Goal: Communication & Community: Share content

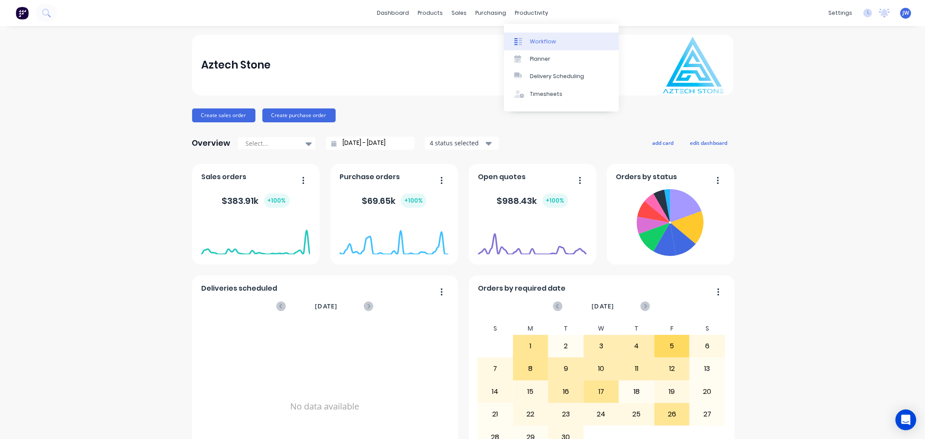
click at [544, 36] on link "Workflow" at bounding box center [561, 41] width 115 height 17
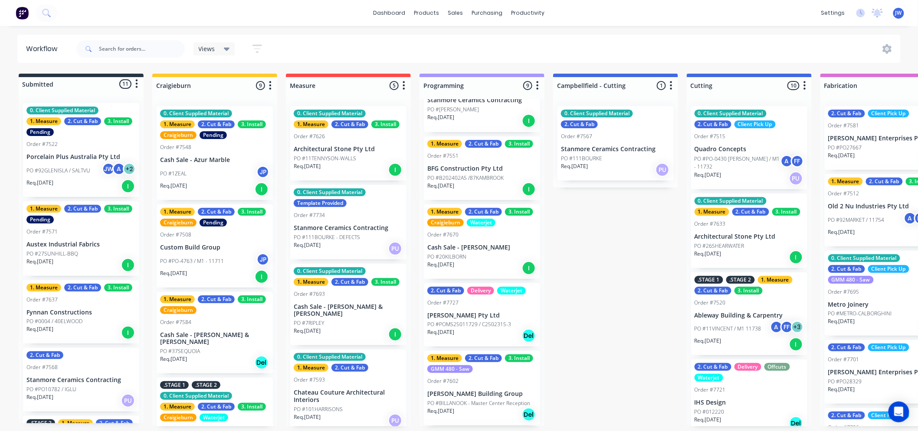
scroll to position [48, 0]
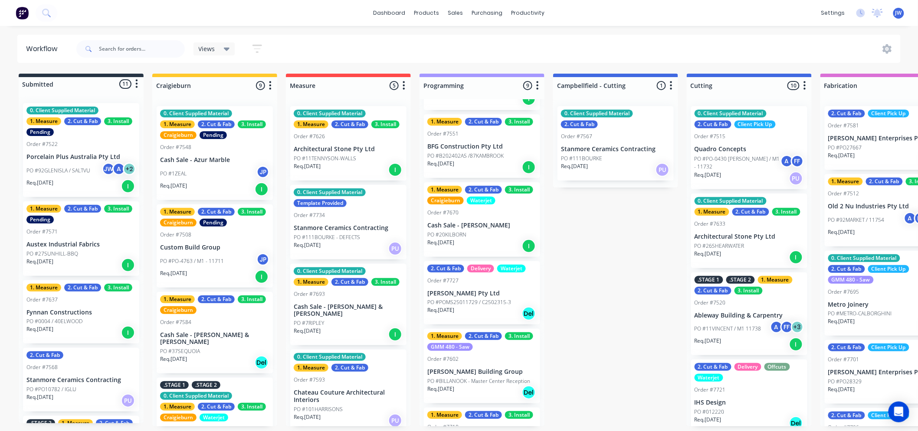
click at [475, 229] on p "Cash Sale - [PERSON_NAME]" at bounding box center [481, 225] width 109 height 7
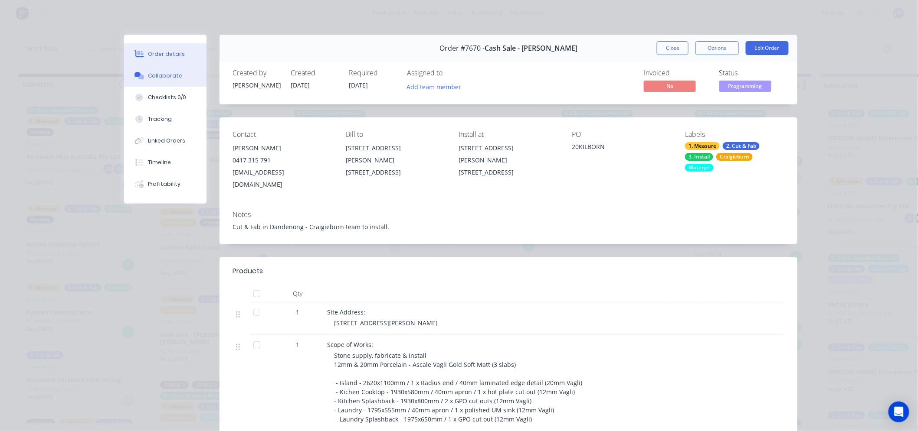
click at [171, 75] on div "Collaborate" at bounding box center [165, 76] width 34 height 8
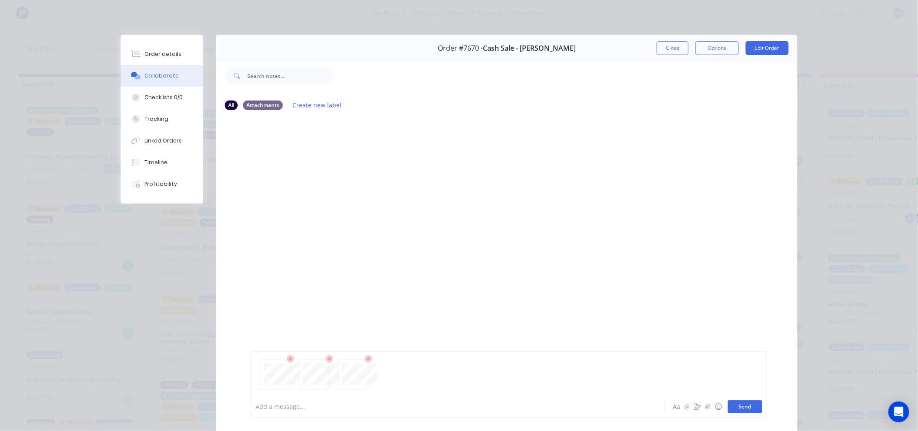
click at [750, 410] on button "Send" at bounding box center [745, 407] width 34 height 13
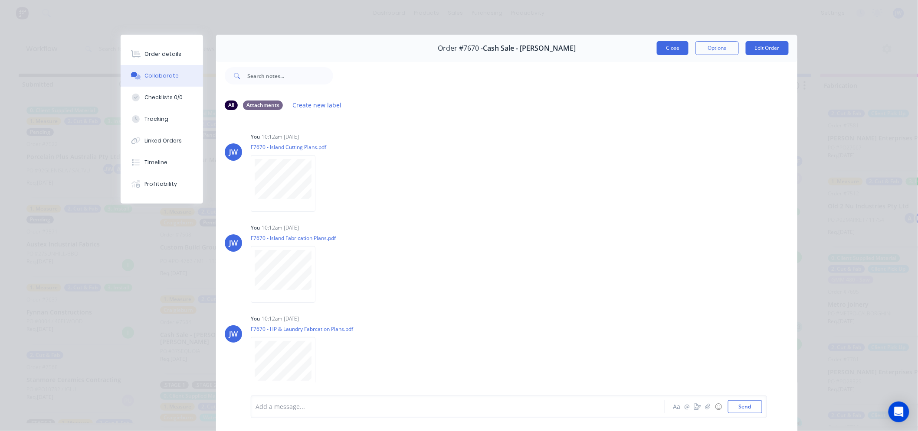
click at [674, 47] on button "Close" at bounding box center [673, 48] width 32 height 14
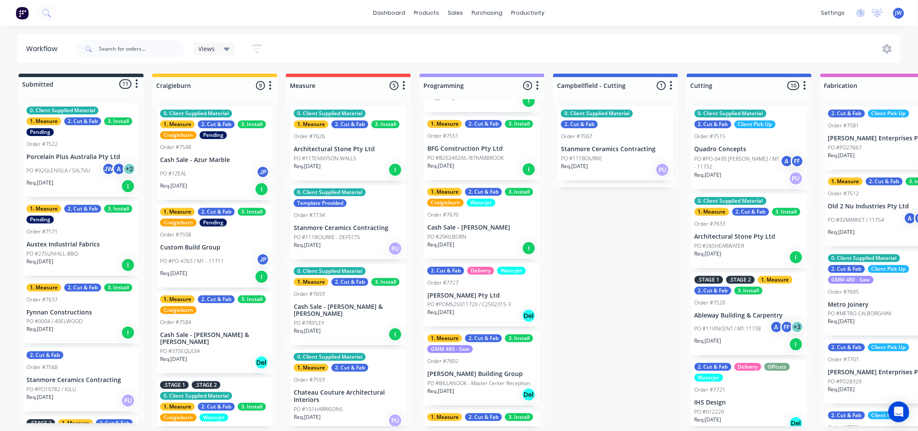
scroll to position [0, 0]
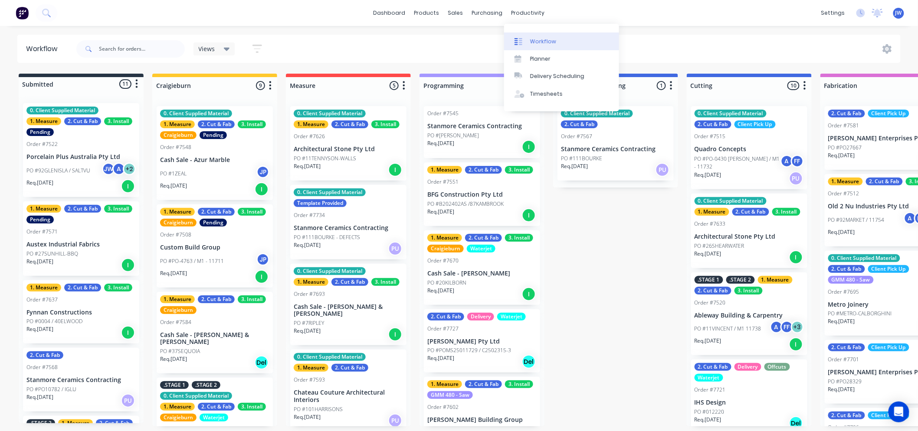
click at [544, 40] on div "Workflow" at bounding box center [543, 42] width 26 height 8
click at [552, 40] on div "Workflow" at bounding box center [543, 42] width 26 height 8
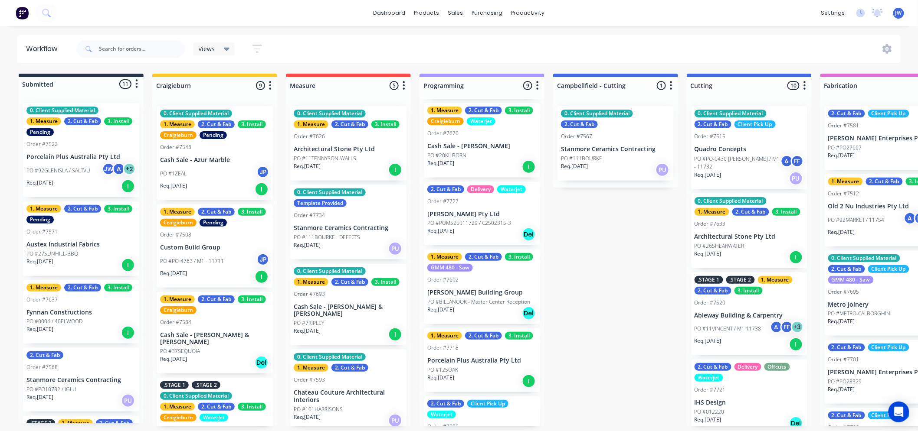
scroll to position [144, 0]
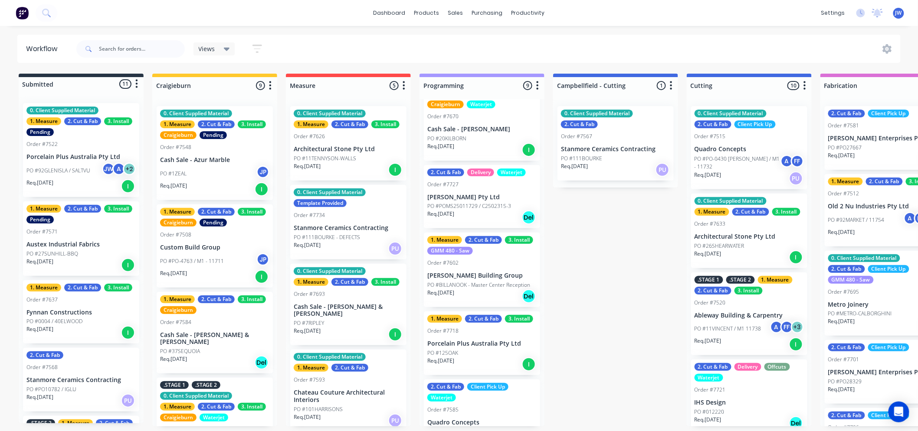
click at [481, 282] on p "PO #BILLANOOK - Master Center Reception" at bounding box center [478, 285] width 103 height 8
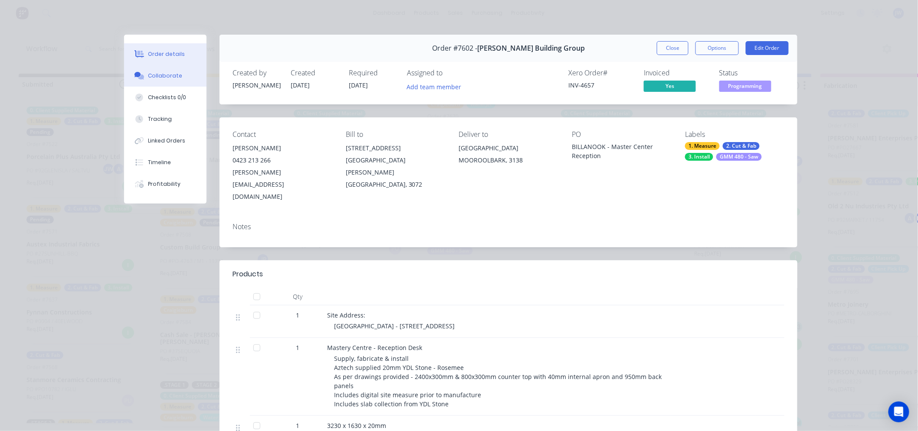
click at [158, 76] on div "Collaborate" at bounding box center [165, 76] width 34 height 8
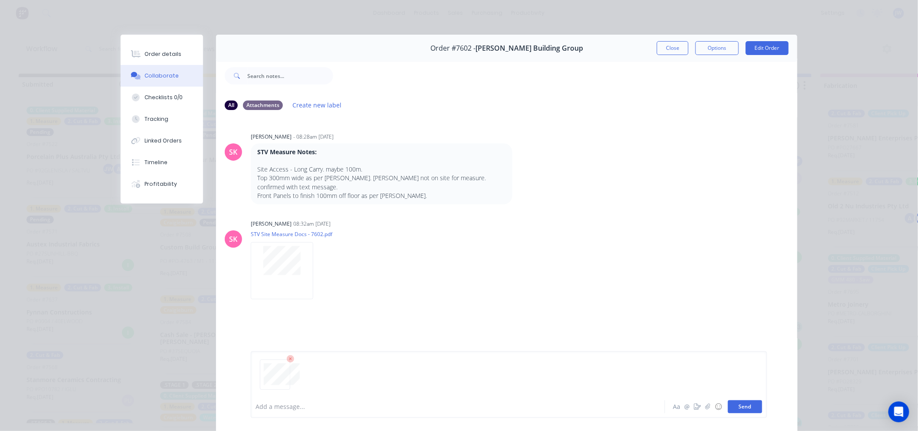
click at [748, 409] on button "Send" at bounding box center [745, 407] width 34 height 13
click at [676, 52] on button "Close" at bounding box center [673, 48] width 32 height 14
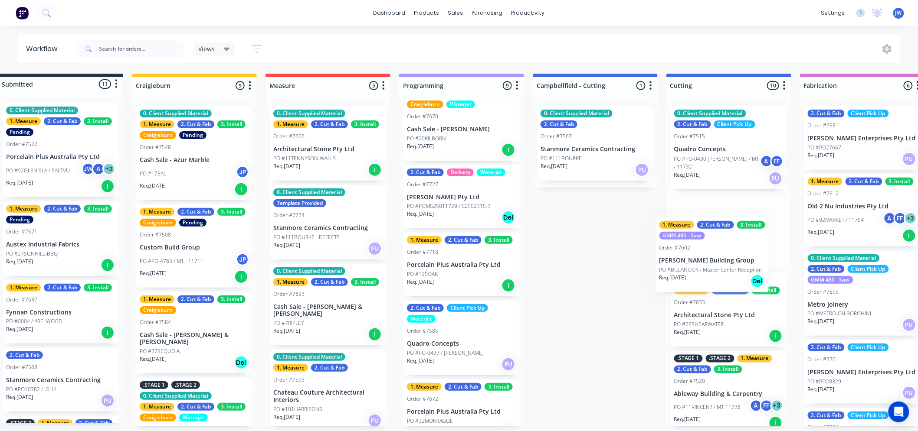
drag, startPoint x: 484, startPoint y: 288, endPoint x: 733, endPoint y: 275, distance: 249.2
click at [733, 275] on div "Submitted 11 Status colour #273444 hex #273444 Save Cancel Summaries Total orde…" at bounding box center [822, 250] width 1698 height 353
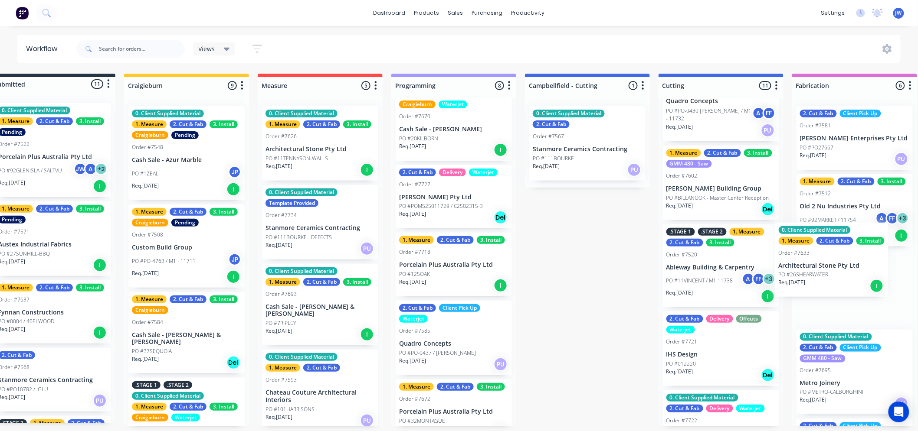
scroll to position [2, 33]
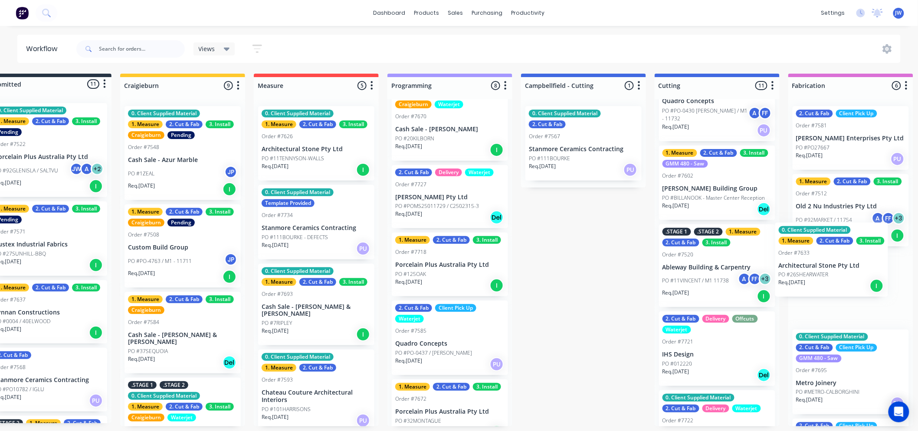
drag, startPoint x: 713, startPoint y: 276, endPoint x: 829, endPoint y: 277, distance: 115.8
click at [829, 277] on div "Submitted 11 Status colour #273444 hex #273444 Save Cancel Summaries Total orde…" at bounding box center [810, 250] width 1698 height 353
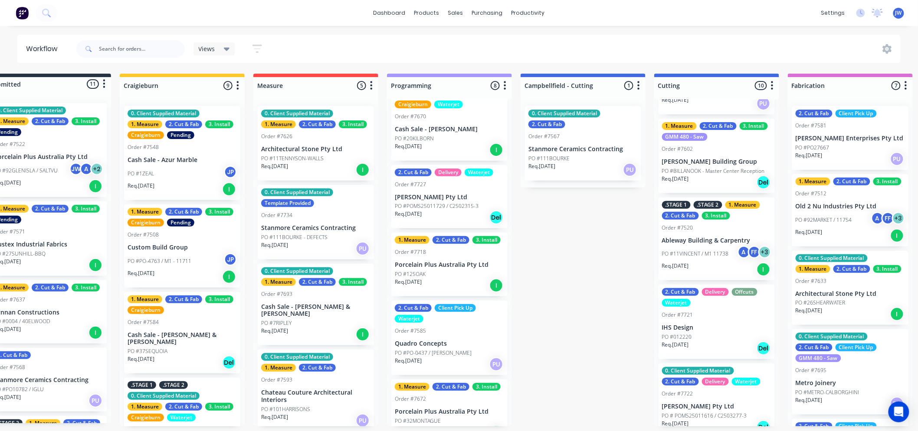
scroll to position [96, 0]
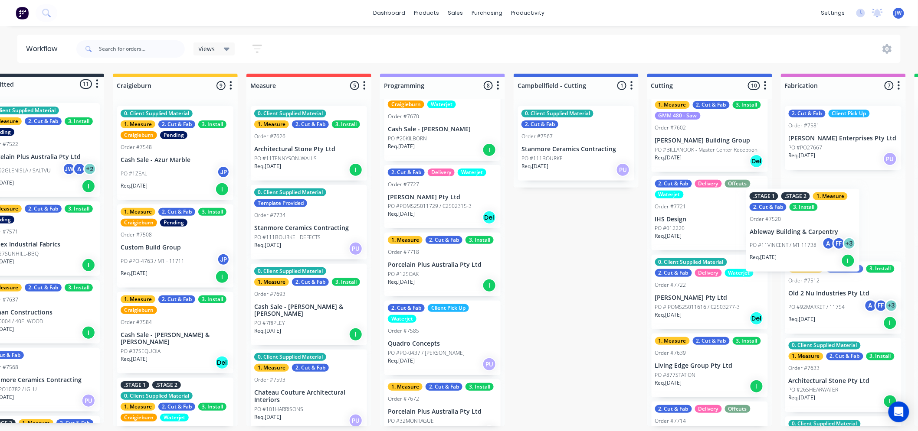
drag, startPoint x: 704, startPoint y: 229, endPoint x: 817, endPoint y: 246, distance: 113.6
click at [817, 246] on div "Submitted 11 Status colour #273444 hex #273444 Save Cancel Summaries Total orde…" at bounding box center [803, 250] width 1698 height 353
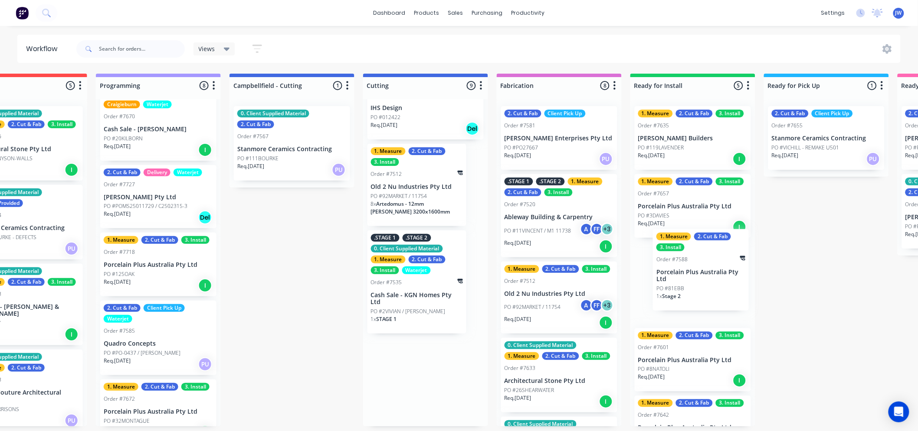
scroll to position [2, 326]
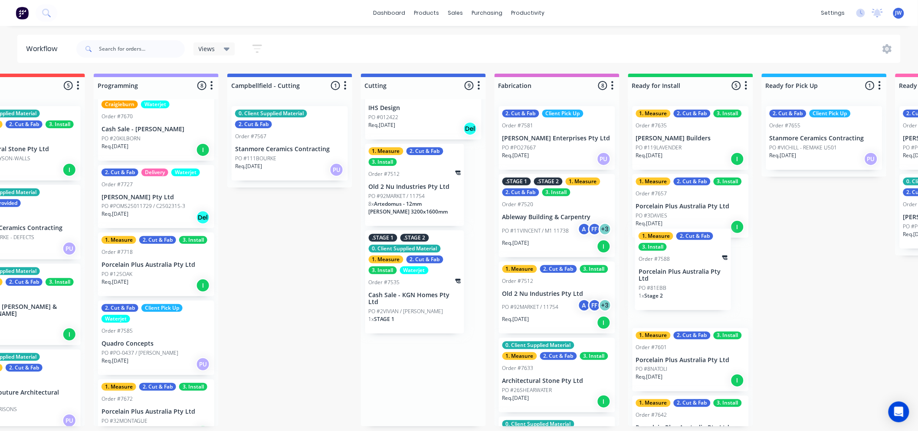
drag, startPoint x: 678, startPoint y: 291, endPoint x: 678, endPoint y: 284, distance: 6.5
click at [678, 284] on div "Submitted 11 Status colour #273444 hex #273444 Save Cancel Summaries Total orde…" at bounding box center [517, 250] width 1698 height 353
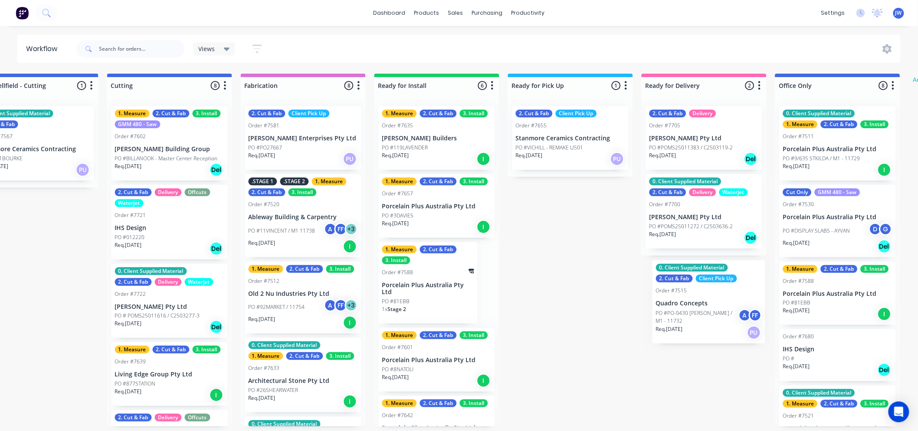
scroll to position [2, 583]
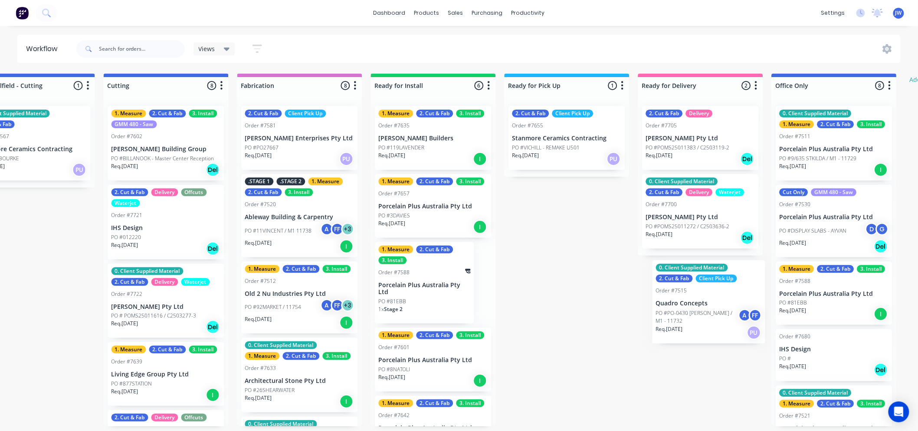
drag, startPoint x: 543, startPoint y: 145, endPoint x: 703, endPoint y: 302, distance: 224.2
click at [703, 302] on div "Submitted 11 Status colour #273444 hex #273444 Save Cancel Summaries Total orde…" at bounding box center [260, 250] width 1698 height 353
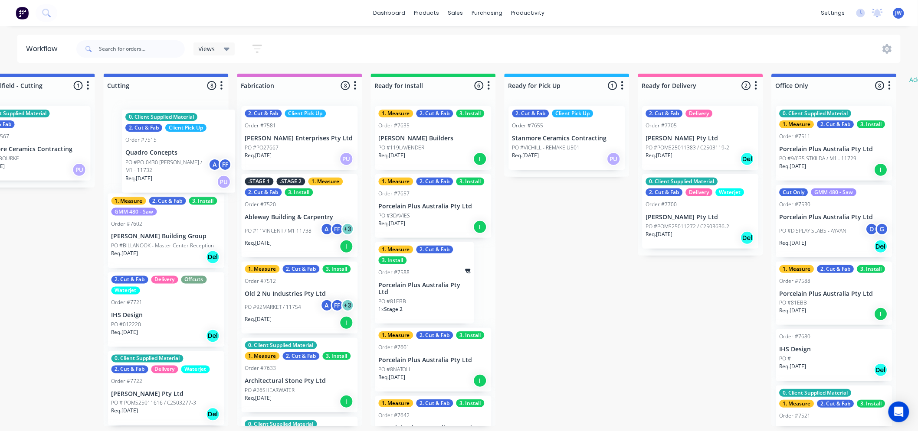
scroll to position [2, 580]
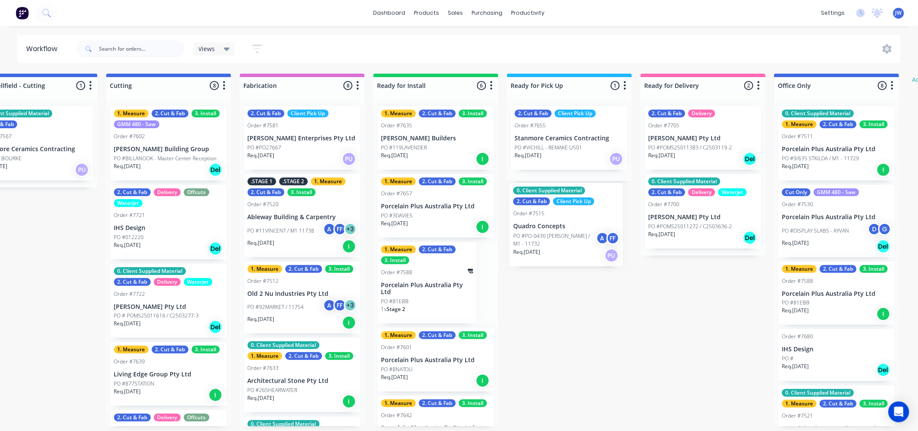
drag, startPoint x: 161, startPoint y: 143, endPoint x: 567, endPoint y: 222, distance: 413.9
click at [567, 222] on div "Submitted 11 Status colour #273444 hex #273444 Save Cancel Summaries Total orde…" at bounding box center [262, 250] width 1698 height 353
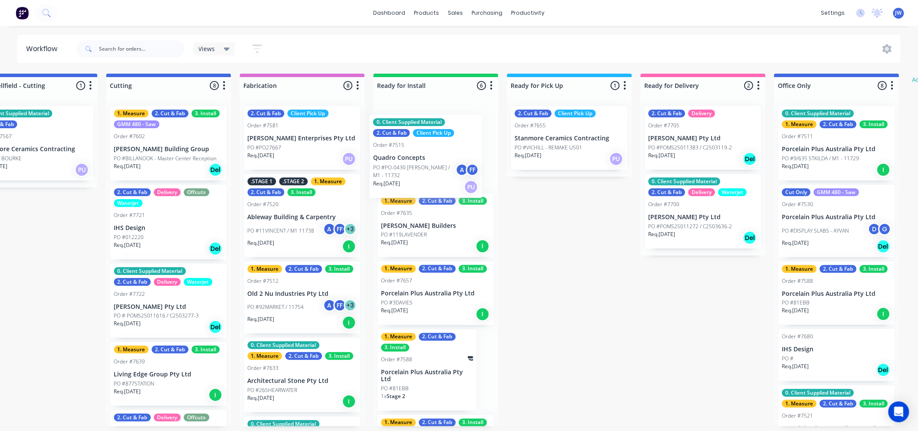
scroll to position [2, 580]
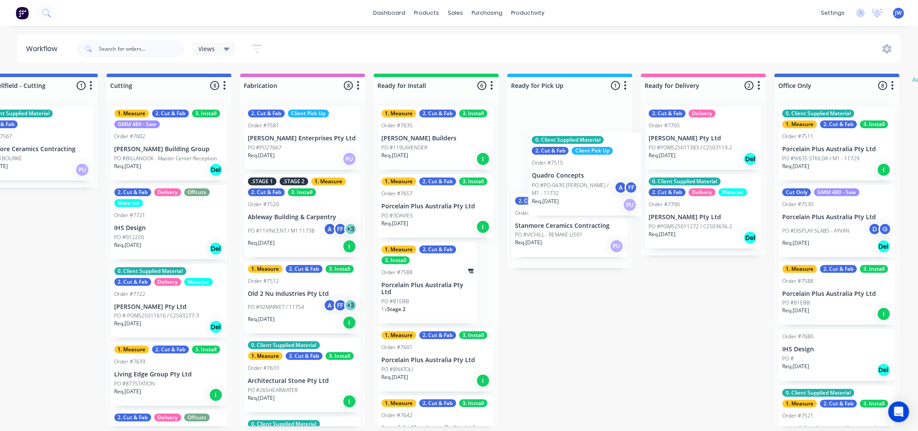
drag, startPoint x: 161, startPoint y: 129, endPoint x: 596, endPoint y: 159, distance: 436.4
click at [597, 159] on div "Submitted 11 Status colour #273444 hex #273444 Save Cancel Summaries Total orde…" at bounding box center [263, 250] width 1698 height 353
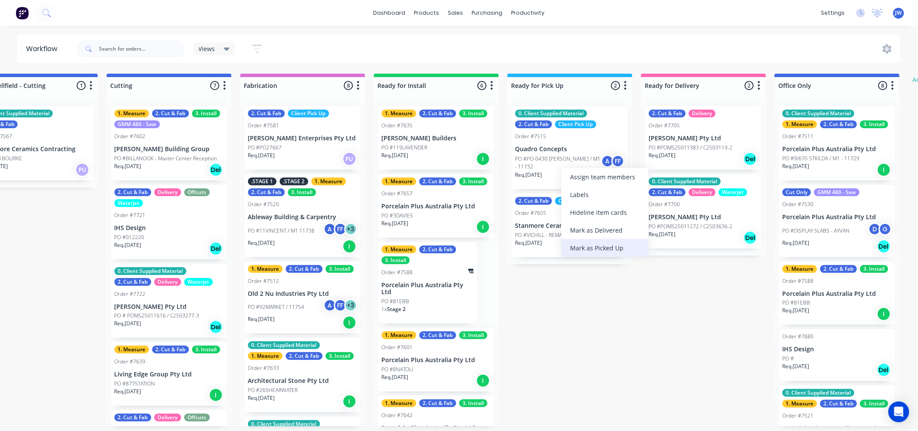
click at [586, 246] on div "Mark as Picked Up" at bounding box center [604, 248] width 87 height 18
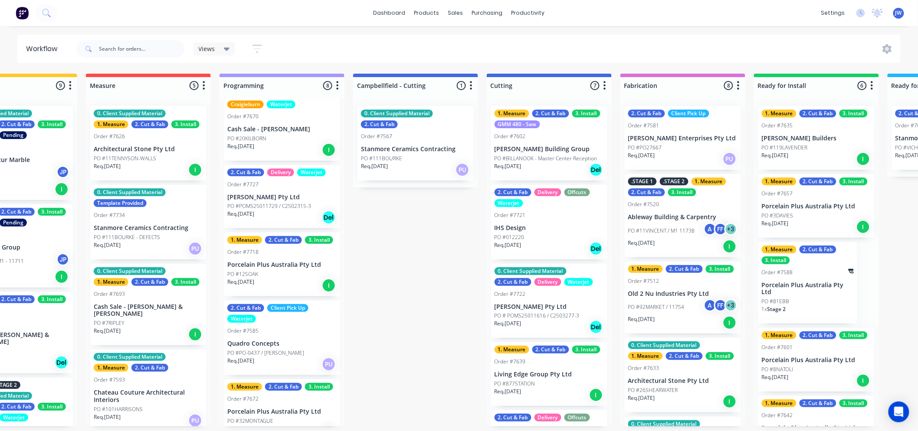
scroll to position [0, 183]
